Goal: Task Accomplishment & Management: Manage account settings

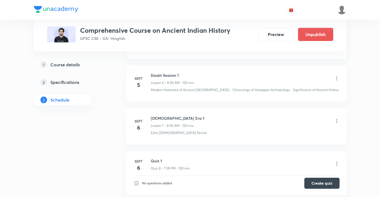
scroll to position [480, 0]
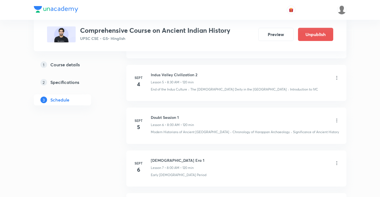
click at [337, 120] on icon at bounding box center [337, 121] width 6 height 6
click at [308, 132] on li "Edit" at bounding box center [309, 134] width 60 height 10
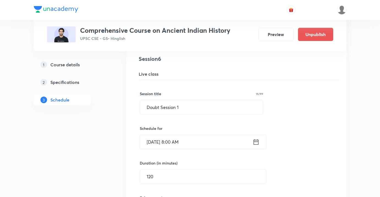
scroll to position [320, 0]
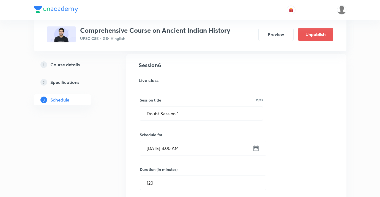
click at [208, 106] on div "Session title 15/99 Doubt Session 1 ​" at bounding box center [202, 109] width 124 height 24
click at [205, 108] on input "Doubt Session 1" at bounding box center [201, 113] width 123 height 14
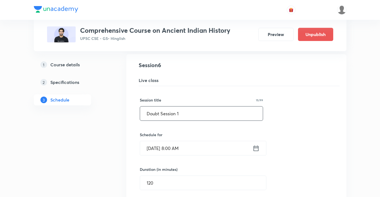
click at [205, 108] on input "Doubt Session 1" at bounding box center [201, 113] width 123 height 14
type input "Vedic Period"
click at [201, 152] on input "Sept 5, 2025, 8:00 AM" at bounding box center [196, 148] width 112 height 14
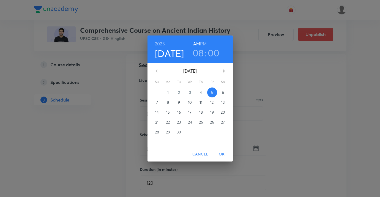
click at [218, 54] on h3 "00" at bounding box center [214, 53] width 12 height 12
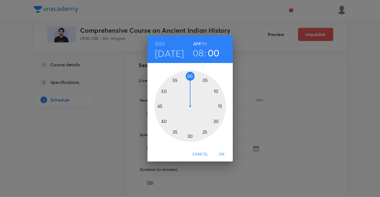
click at [215, 90] on div at bounding box center [190, 106] width 72 height 72
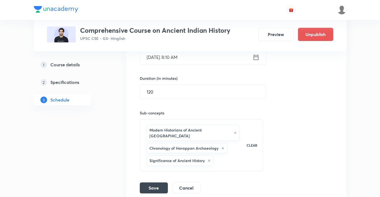
scroll to position [423, 0]
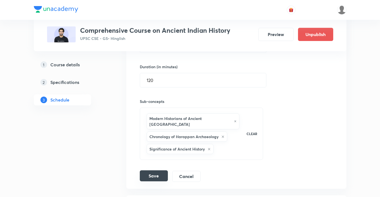
click at [161, 170] on button "Save" at bounding box center [154, 175] width 28 height 11
